Goal: Information Seeking & Learning: Learn about a topic

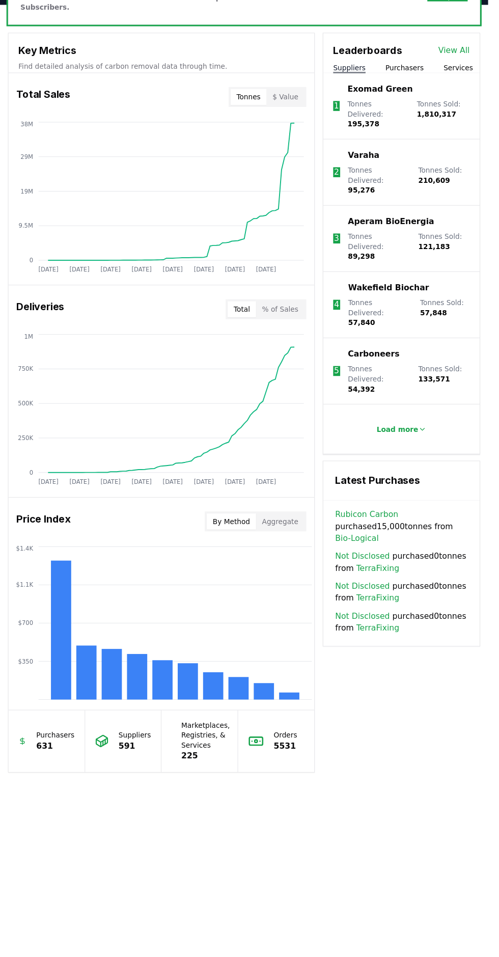
scroll to position [533, 0]
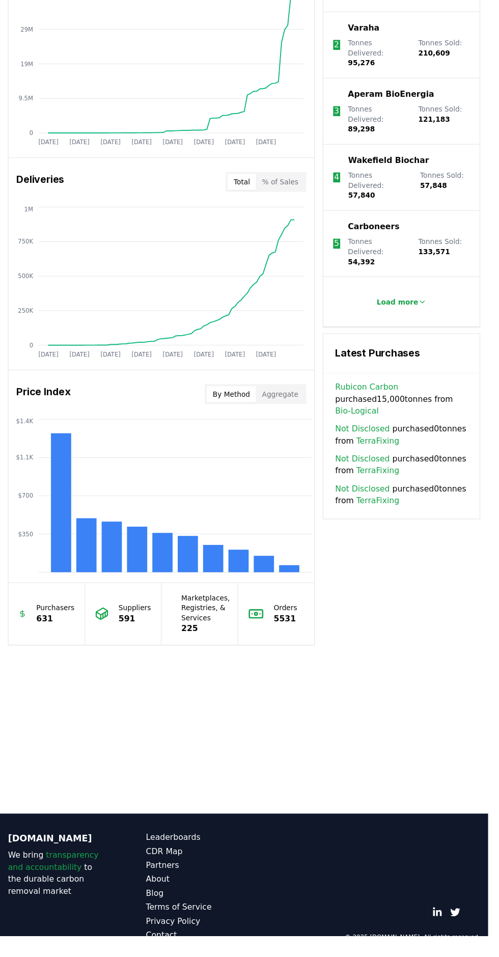
click at [194, 862] on link "Leaderboards" at bounding box center [199, 856] width 100 height 12
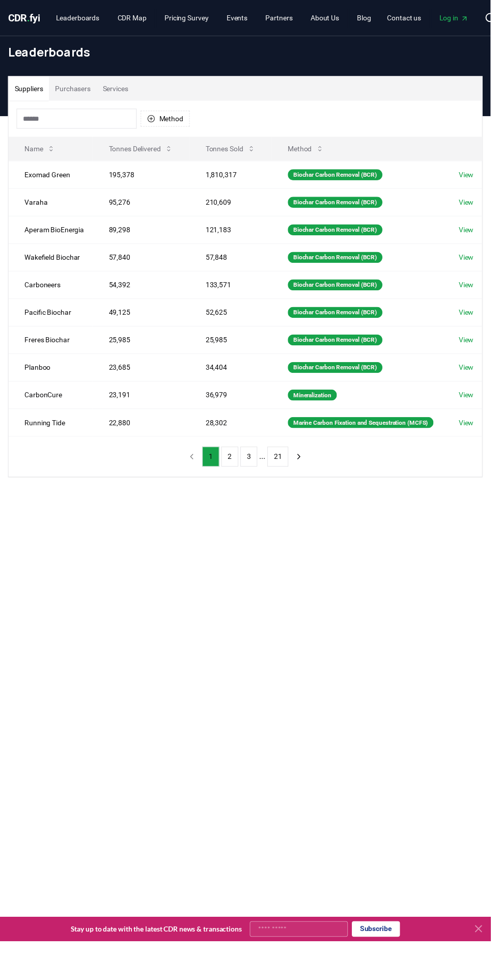
click at [59, 122] on input at bounding box center [78, 120] width 122 height 20
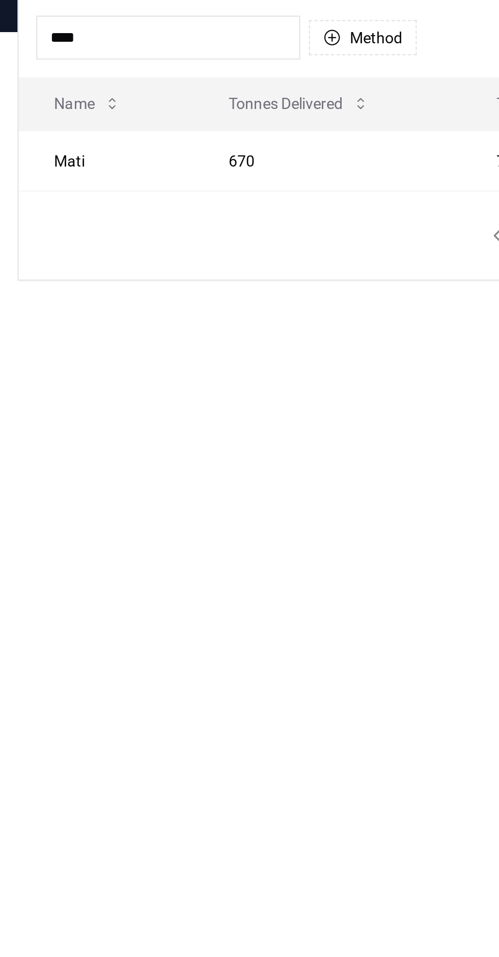
type input "****"
click at [173, 290] on main "Suppliers Purchasers Services **** Method Name Tonnes Delivered Tonnes Sold Met…" at bounding box center [249, 596] width 499 height 957
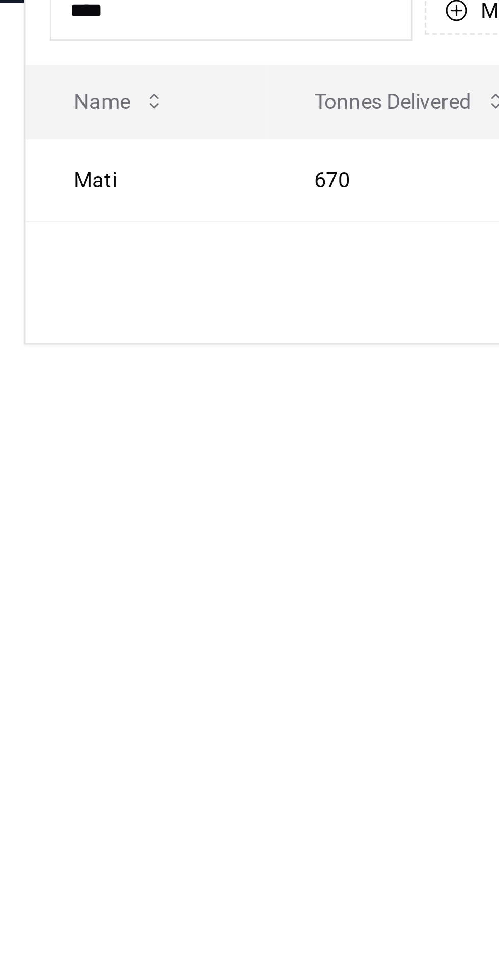
click at [38, 175] on td "Mati" at bounding box center [49, 177] width 81 height 28
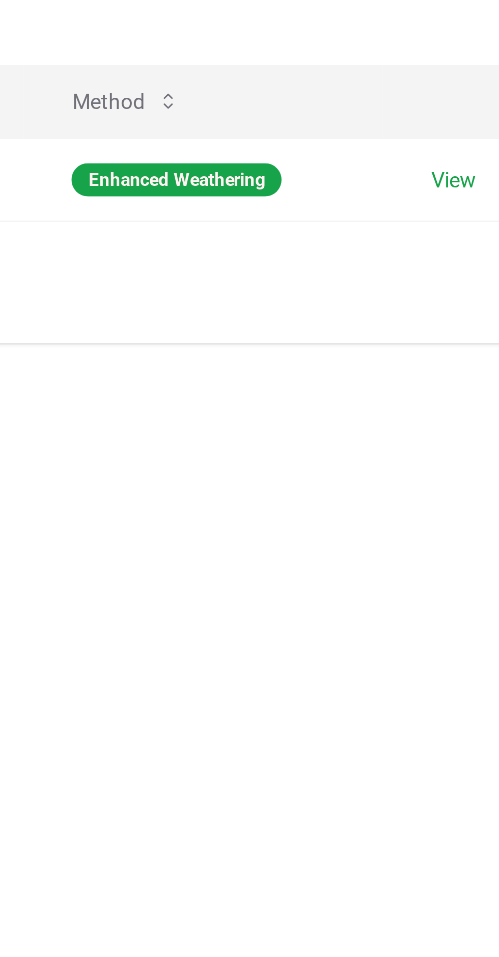
click at [392, 174] on div "Enhanced Weathering" at bounding box center [370, 177] width 71 height 11
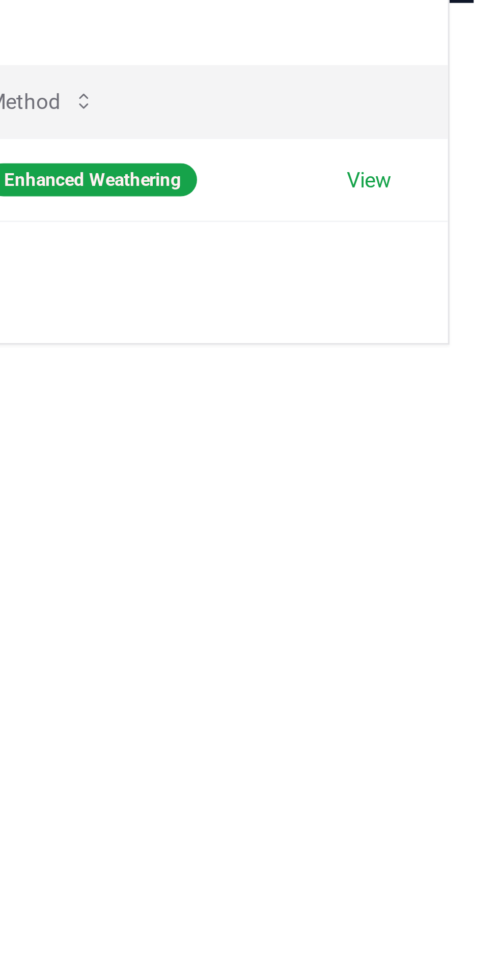
click at [472, 178] on link "View" at bounding box center [463, 178] width 15 height 10
click at [466, 175] on link "View" at bounding box center [463, 178] width 15 height 10
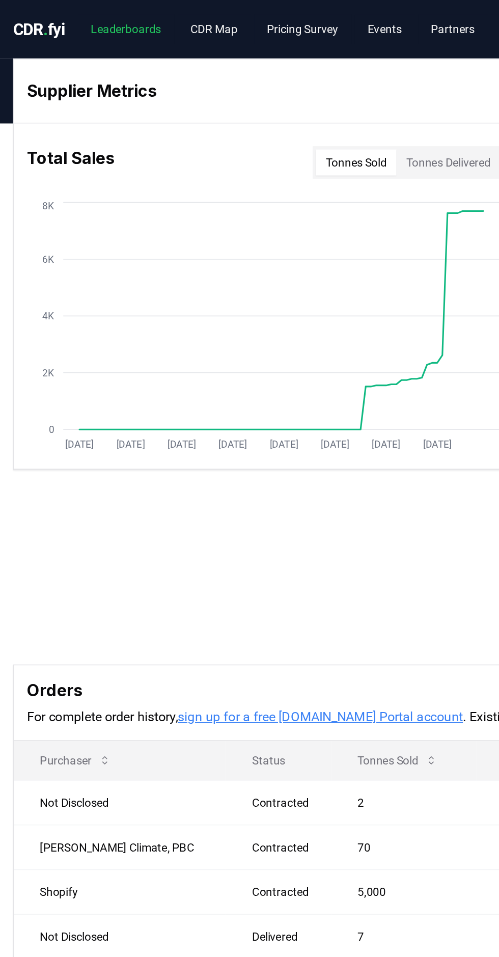
click at [86, 16] on link "Leaderboards" at bounding box center [79, 18] width 61 height 18
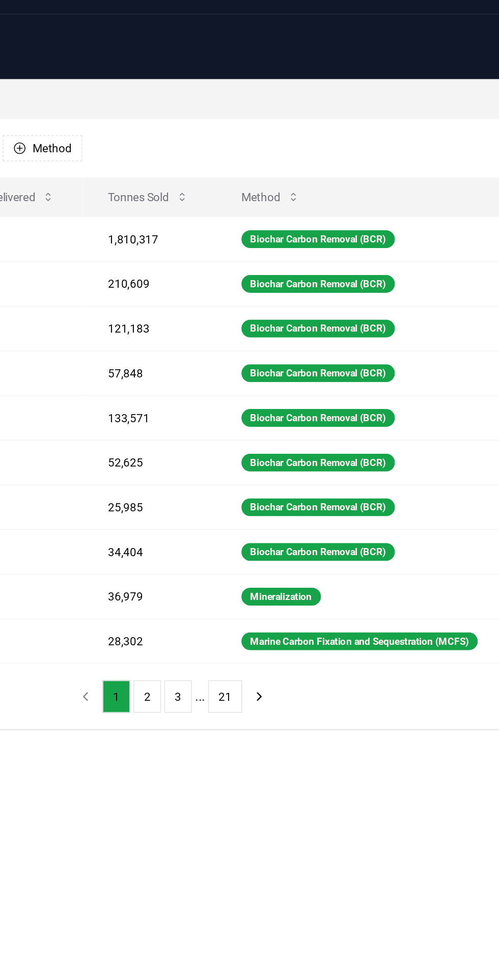
click at [370, 176] on div "Biochar Carbon Removal (BCR)" at bounding box center [341, 177] width 96 height 11
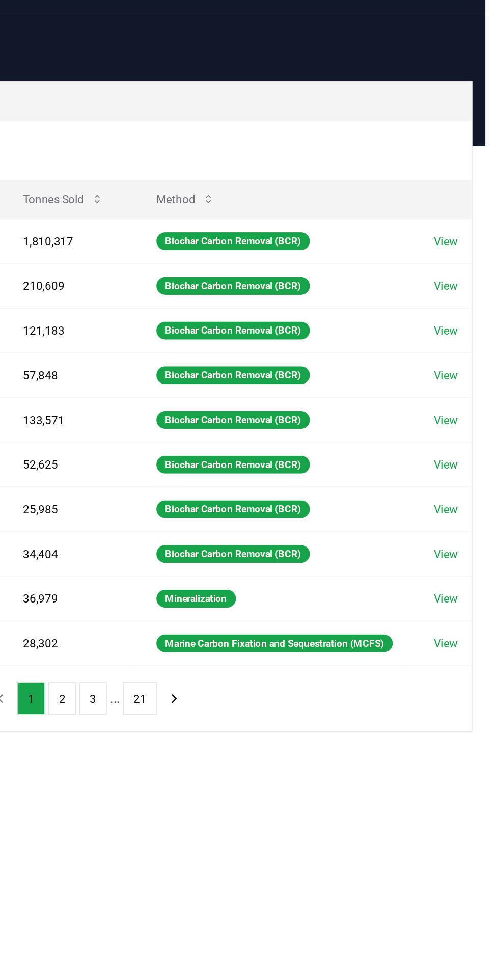
click at [478, 313] on link "View" at bounding box center [473, 318] width 15 height 10
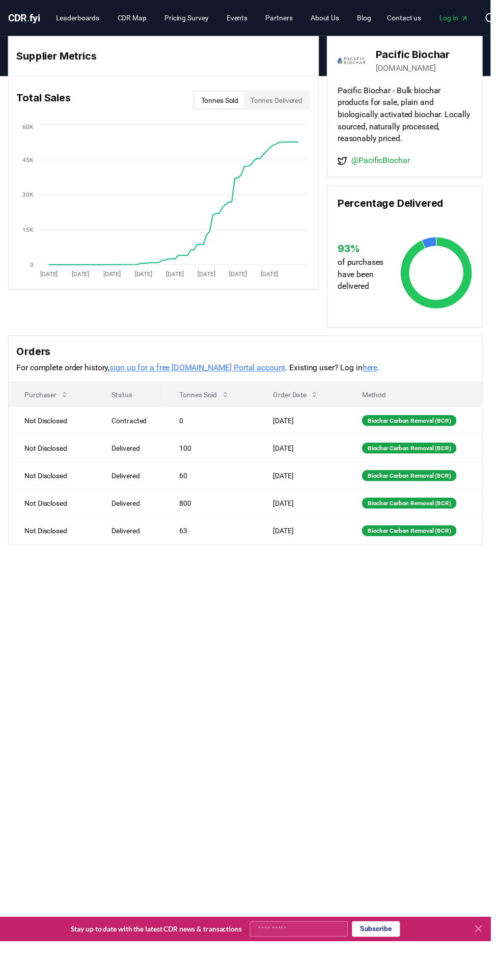
scroll to position [2, 0]
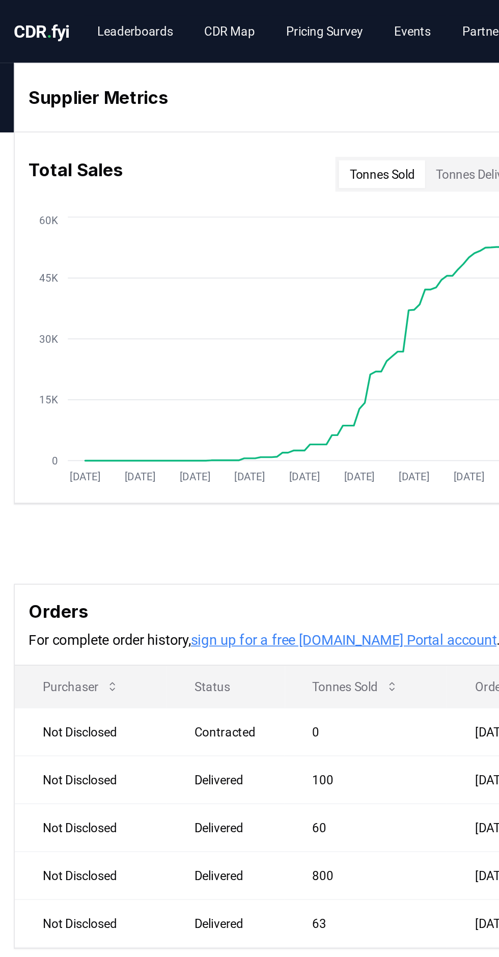
click at [271, 98] on button "Tonnes Delivered" at bounding box center [280, 102] width 65 height 16
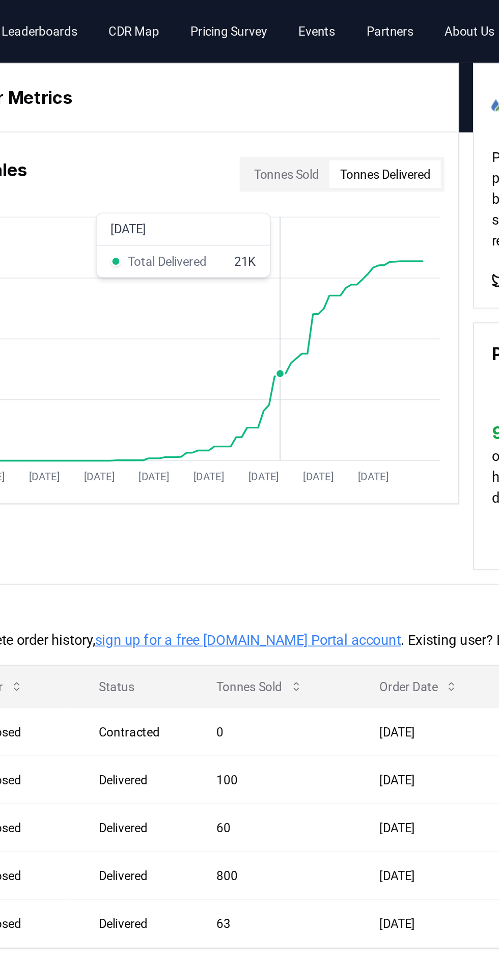
click at [237, 96] on button "Tonnes Sold" at bounding box center [223, 102] width 50 height 16
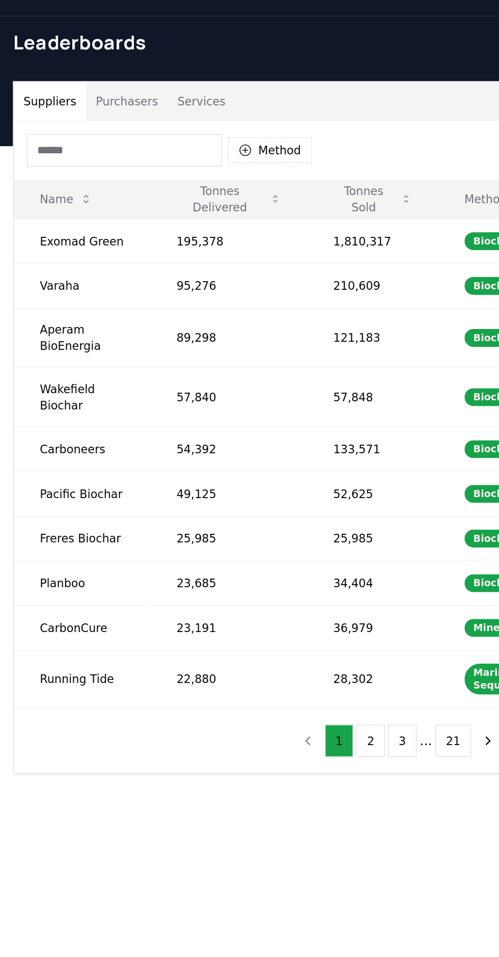
click at [93, 121] on input at bounding box center [78, 120] width 122 height 20
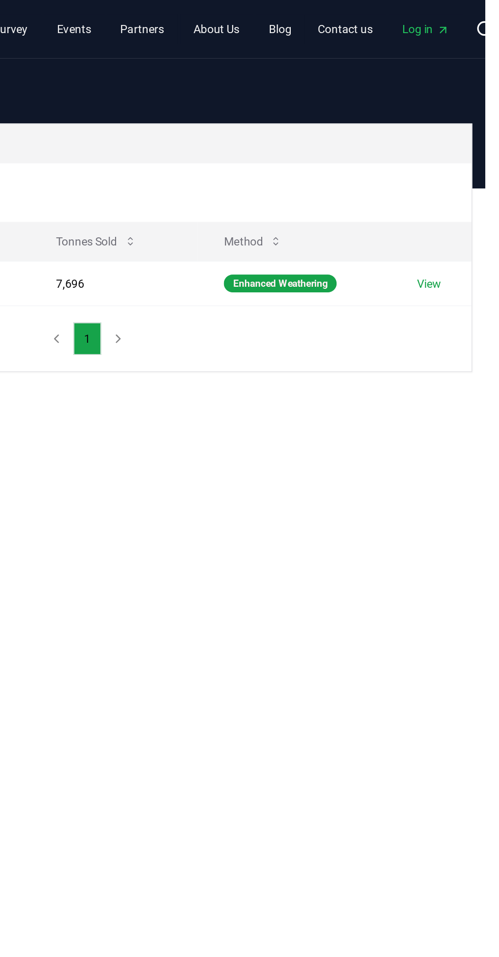
type input "****"
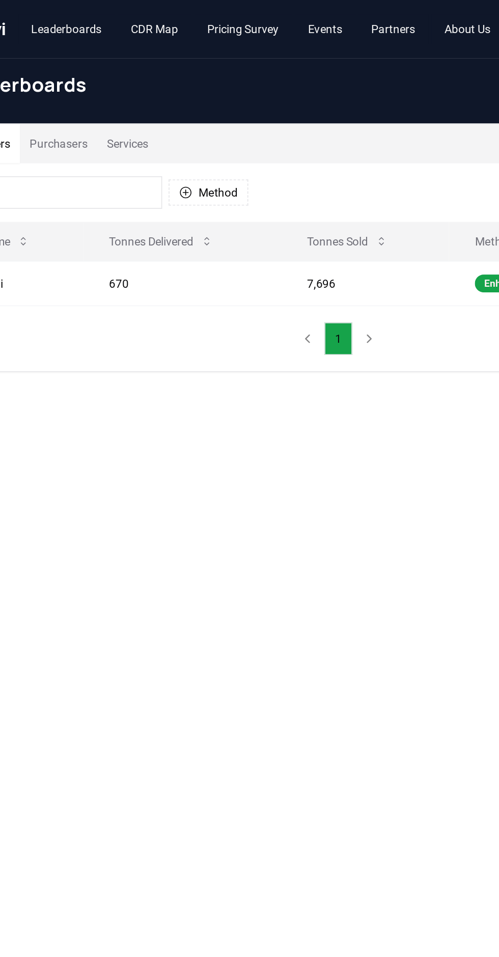
click at [306, 174] on td "7,696" at bounding box center [266, 177] width 105 height 28
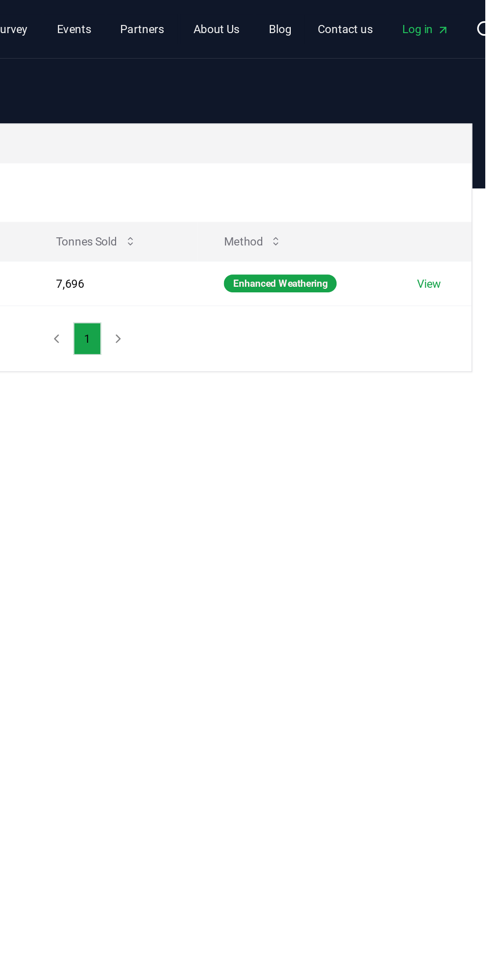
click at [468, 176] on link "View" at bounding box center [463, 178] width 15 height 10
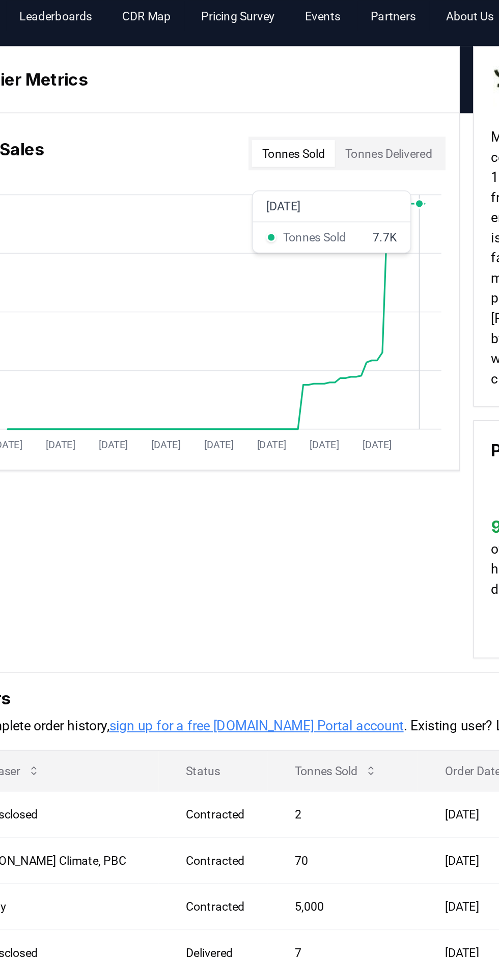
scroll to position [1, 0]
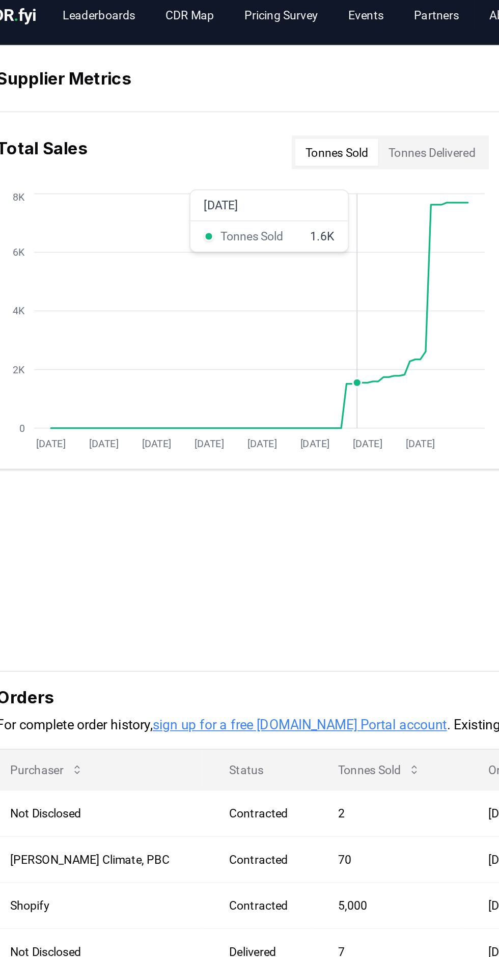
click at [286, 93] on button "Tonnes Delivered" at bounding box center [280, 101] width 65 height 16
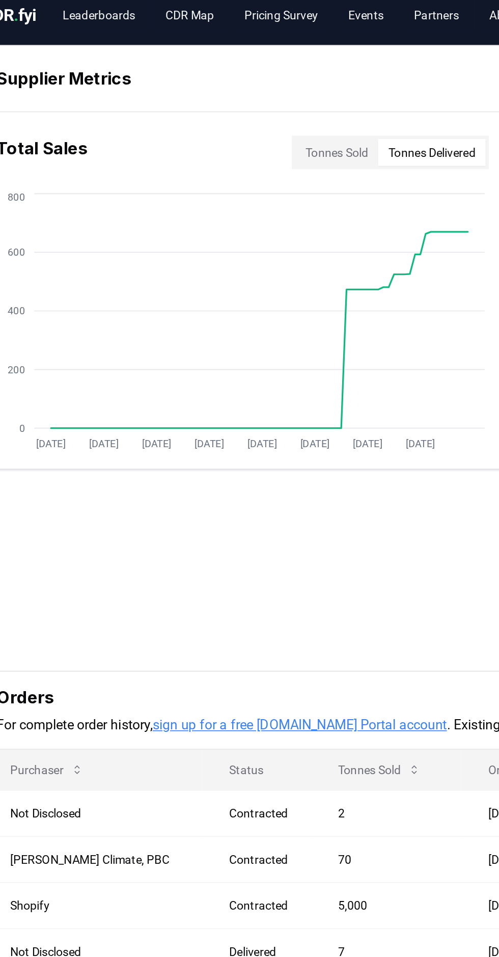
click at [222, 98] on button "Tonnes Sold" at bounding box center [223, 101] width 50 height 16
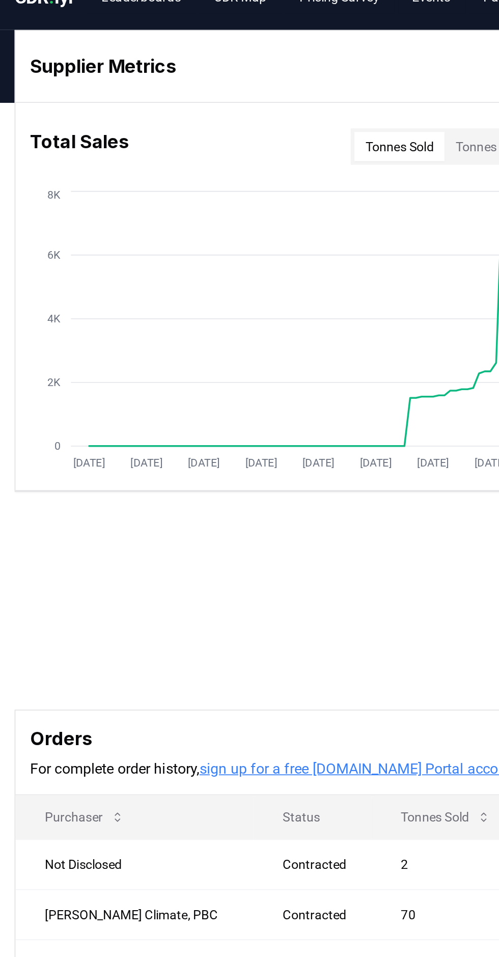
scroll to position [0, 0]
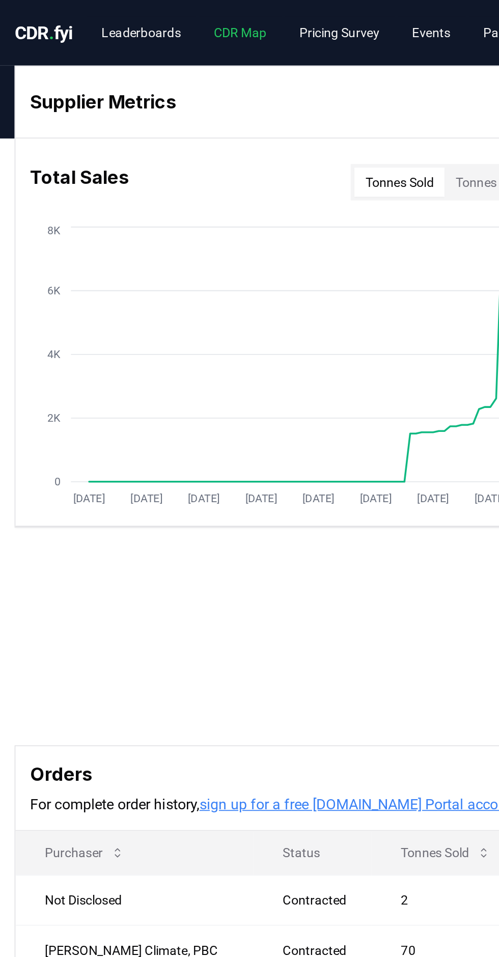
click at [138, 17] on link "CDR Map" at bounding box center [135, 18] width 46 height 18
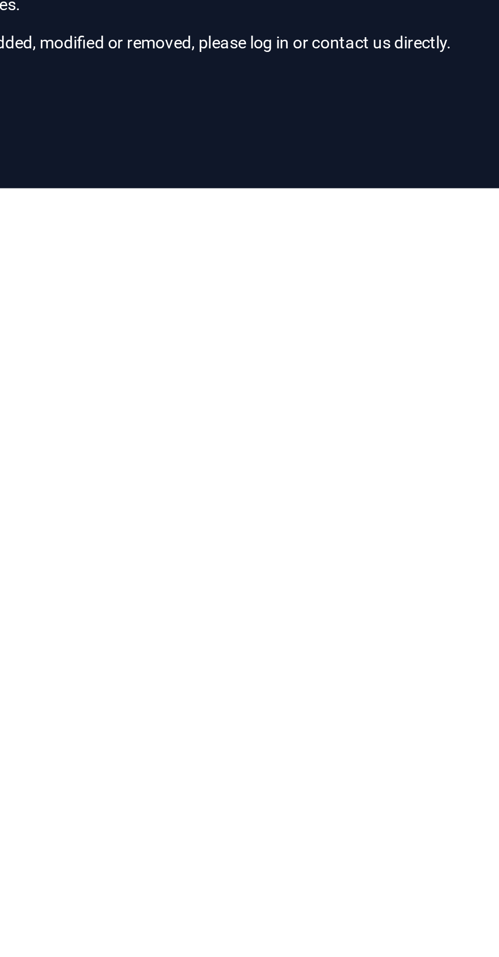
scroll to position [4, 0]
